Goal: Use online tool/utility: Utilize a website feature to perform a specific function

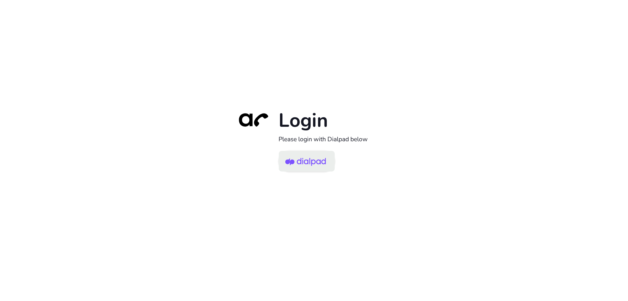
click at [302, 168] on img at bounding box center [305, 161] width 41 height 19
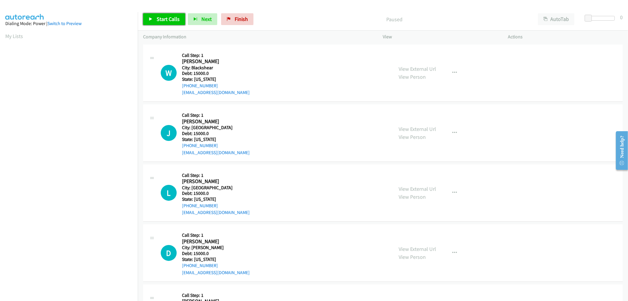
click at [157, 17] on span "Start Calls" at bounding box center [168, 19] width 23 height 7
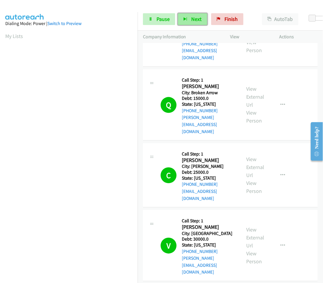
click at [189, 17] on button "Next" at bounding box center [192, 19] width 29 height 12
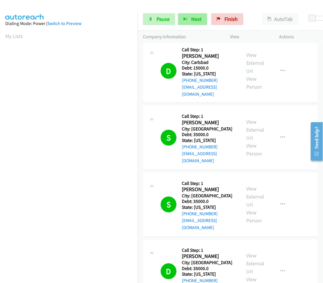
scroll to position [3957, 0]
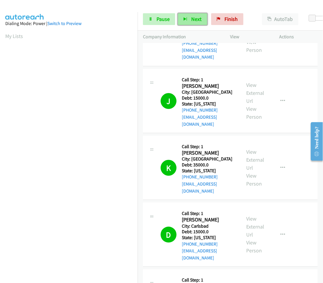
click at [192, 16] on span "Next" at bounding box center [197, 19] width 10 height 7
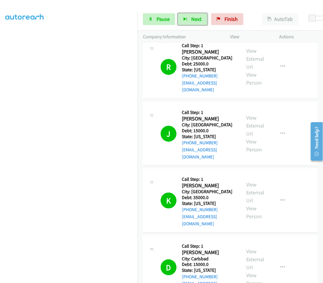
scroll to position [0, 0]
click at [8, 33] on link "My Lists" at bounding box center [14, 36] width 18 height 7
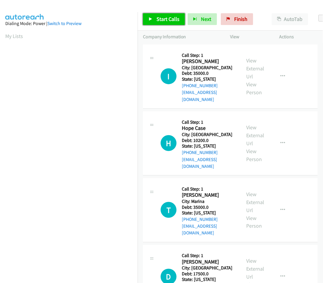
click at [166, 22] on span "Start Calls" at bounding box center [168, 19] width 23 height 7
click at [162, 23] on link "Start Calls" at bounding box center [164, 19] width 42 height 12
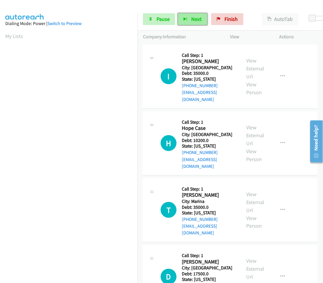
click at [196, 21] on span "Next" at bounding box center [197, 19] width 10 height 7
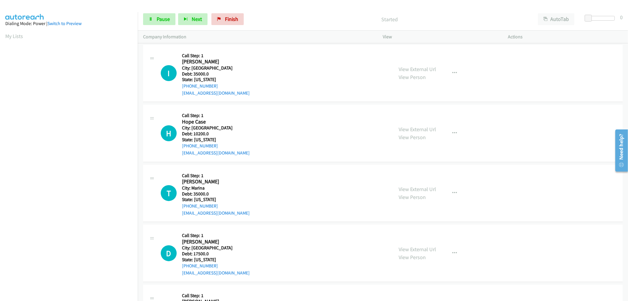
click at [4, 35] on aside "Dialing Mode: Power | Switch to Preview My Lists" at bounding box center [69, 175] width 138 height 326
click at [67, 22] on link "Switch to Preview" at bounding box center [64, 24] width 34 height 6
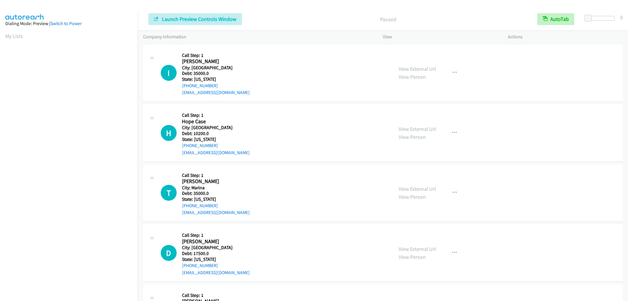
click at [67, 22] on link "Switch to Power" at bounding box center [65, 24] width 31 height 6
click at [178, 23] on link "Start Calls" at bounding box center [164, 19] width 42 height 12
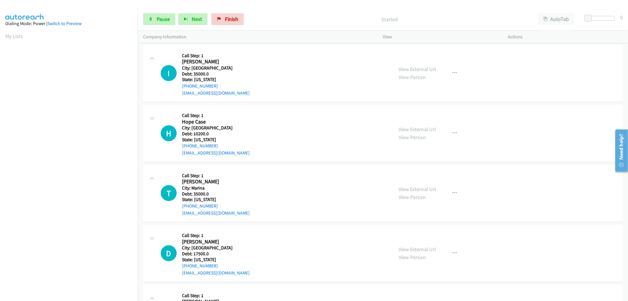
click at [27, 24] on div "Dialing Mode: Power | Switch to Preview" at bounding box center [68, 23] width 127 height 7
drag, startPoint x: 44, startPoint y: 19, endPoint x: 35, endPoint y: 24, distance: 9.4
click at [42, 21] on div "Dialing Mode: Power | Switch to Preview" at bounding box center [68, 23] width 127 height 7
click at [6, 34] on link "My Lists" at bounding box center [14, 36] width 18 height 7
click at [13, 34] on link "My Lists" at bounding box center [14, 36] width 18 height 7
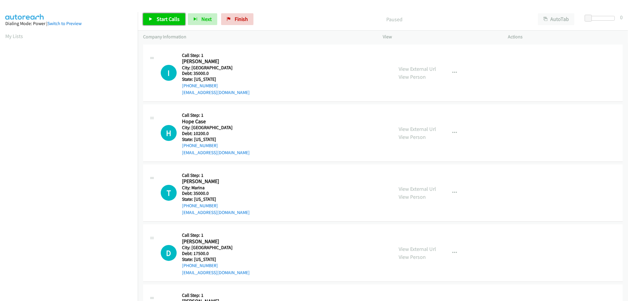
click at [162, 19] on span "Start Calls" at bounding box center [168, 19] width 23 height 7
